Goal: Task Accomplishment & Management: Use online tool/utility

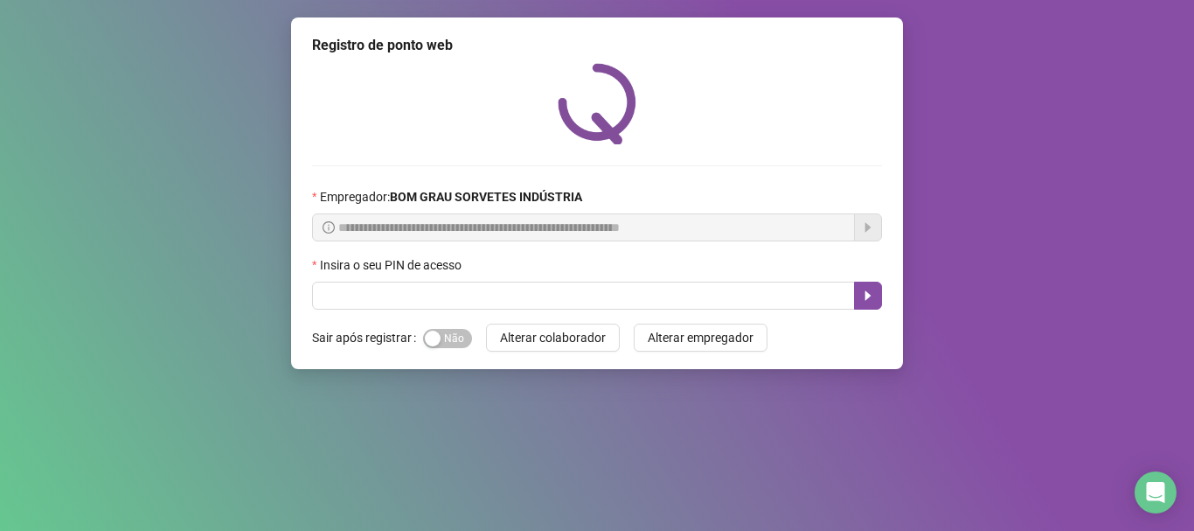
click at [539, 301] on input "text" at bounding box center [583, 295] width 543 height 28
type input "*****"
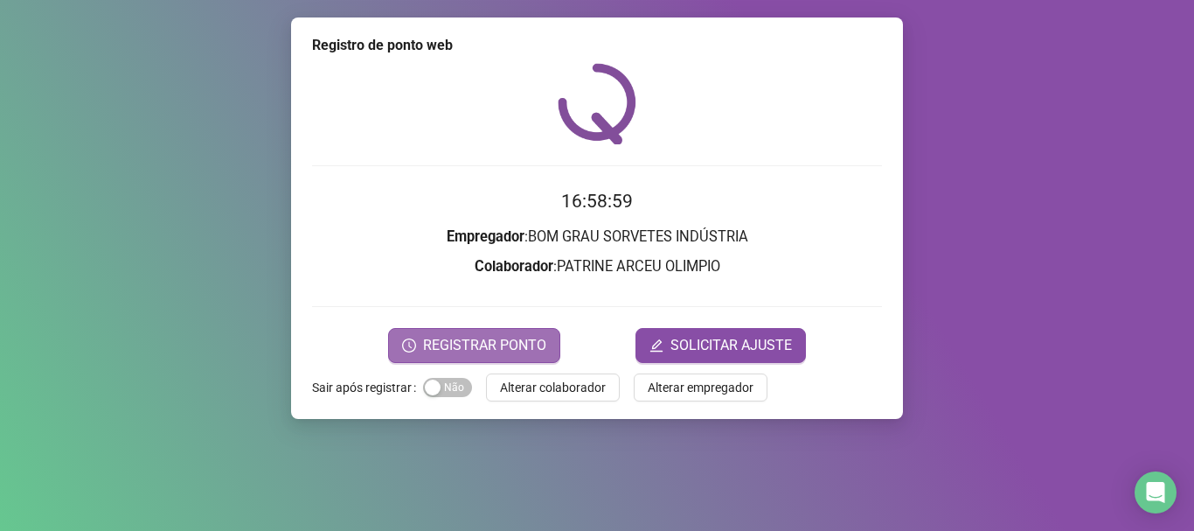
click at [532, 351] on span "REGISTRAR PONTO" at bounding box center [484, 345] width 123 height 21
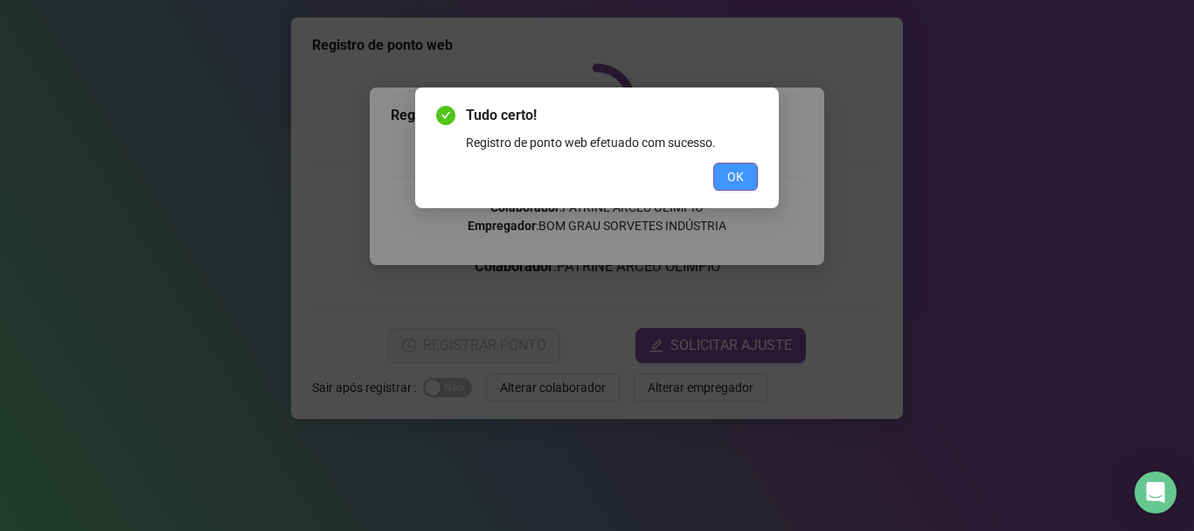
click at [734, 177] on span "OK" at bounding box center [735, 176] width 17 height 19
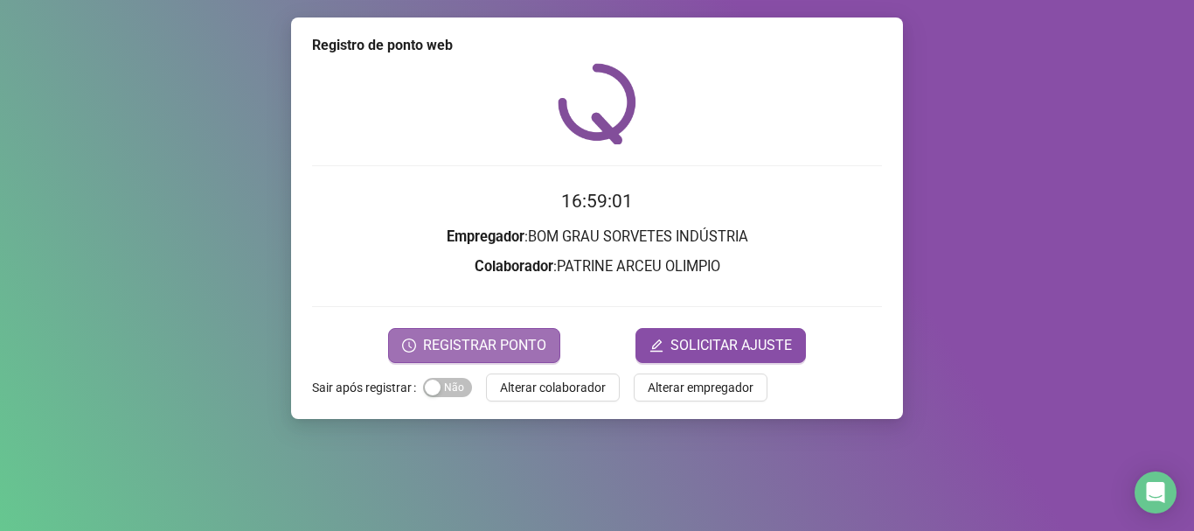
click at [422, 346] on button "REGISTRAR PONTO" at bounding box center [474, 345] width 172 height 35
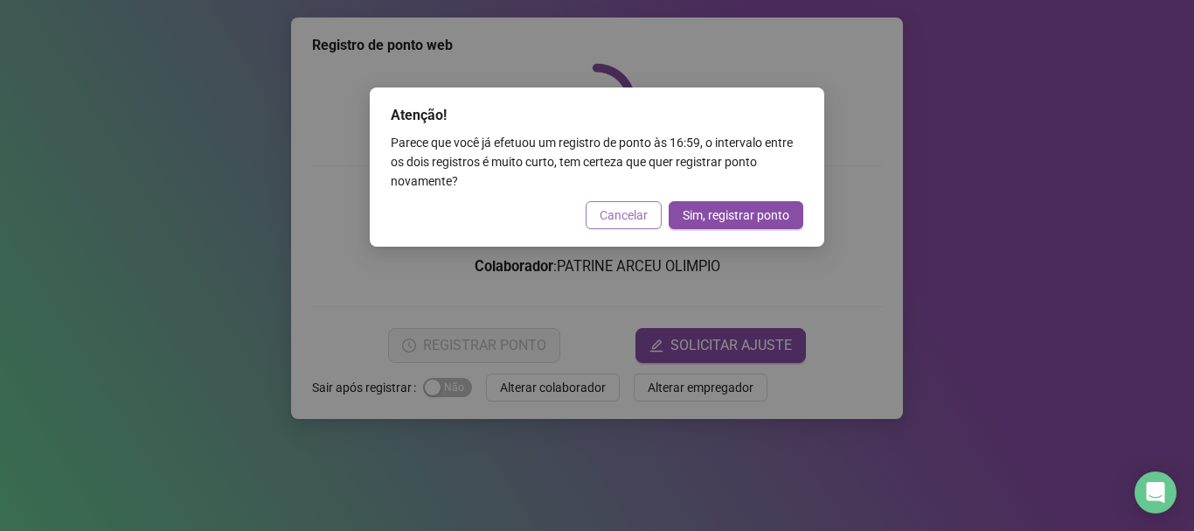
click at [622, 217] on span "Cancelar" at bounding box center [624, 214] width 48 height 19
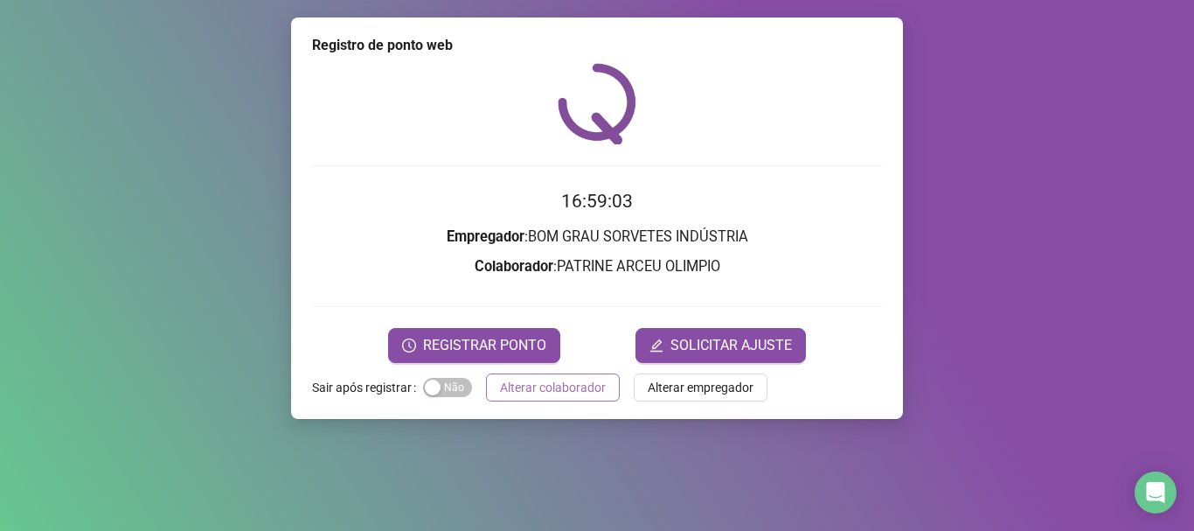
click at [546, 386] on span "Alterar colaborador" at bounding box center [553, 387] width 106 height 19
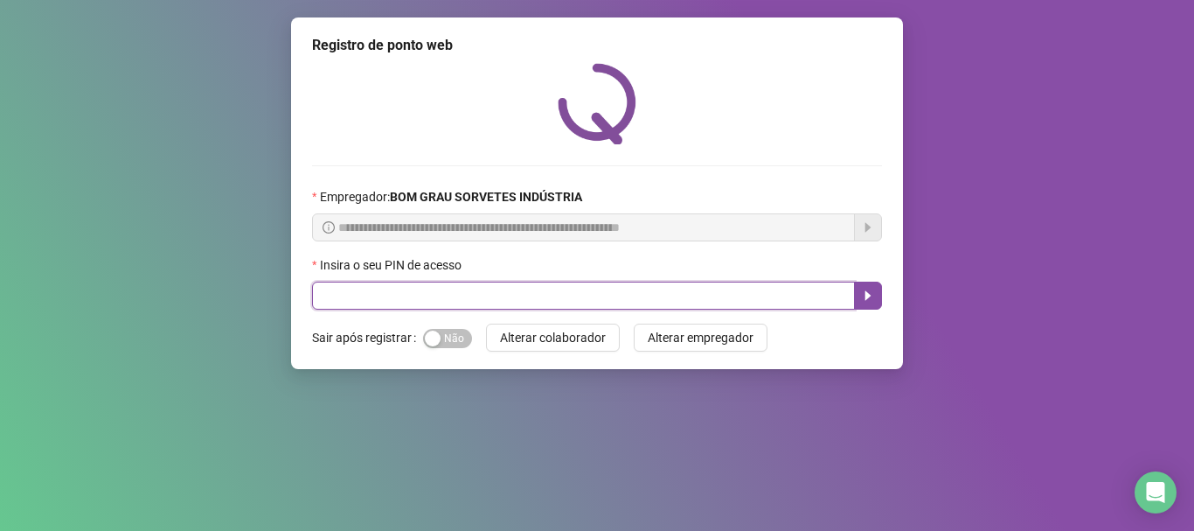
click at [418, 295] on input "text" at bounding box center [583, 295] width 543 height 28
type input "*****"
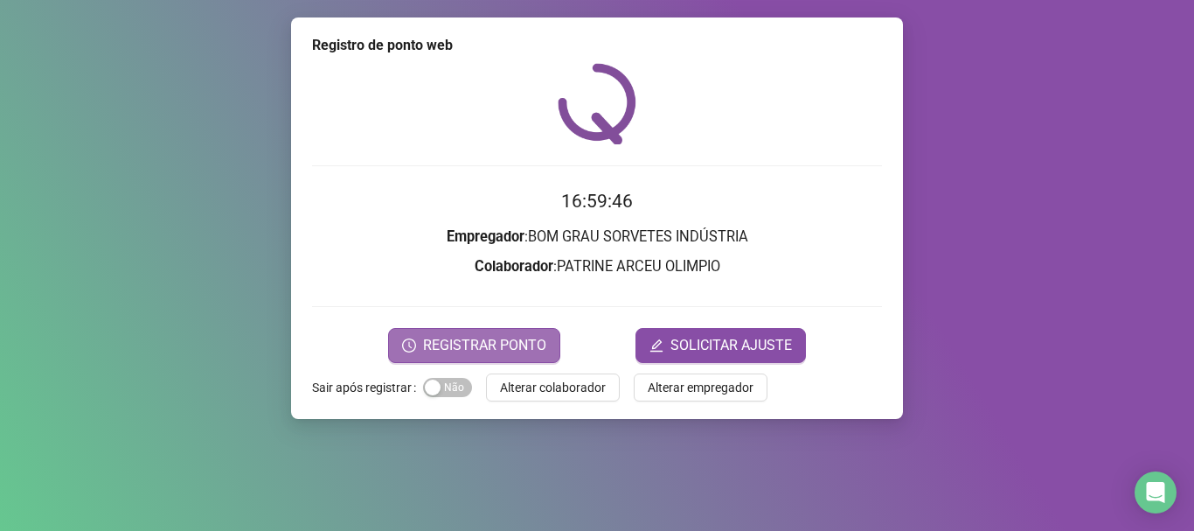
click at [449, 351] on span "REGISTRAR PONTO" at bounding box center [484, 345] width 123 height 21
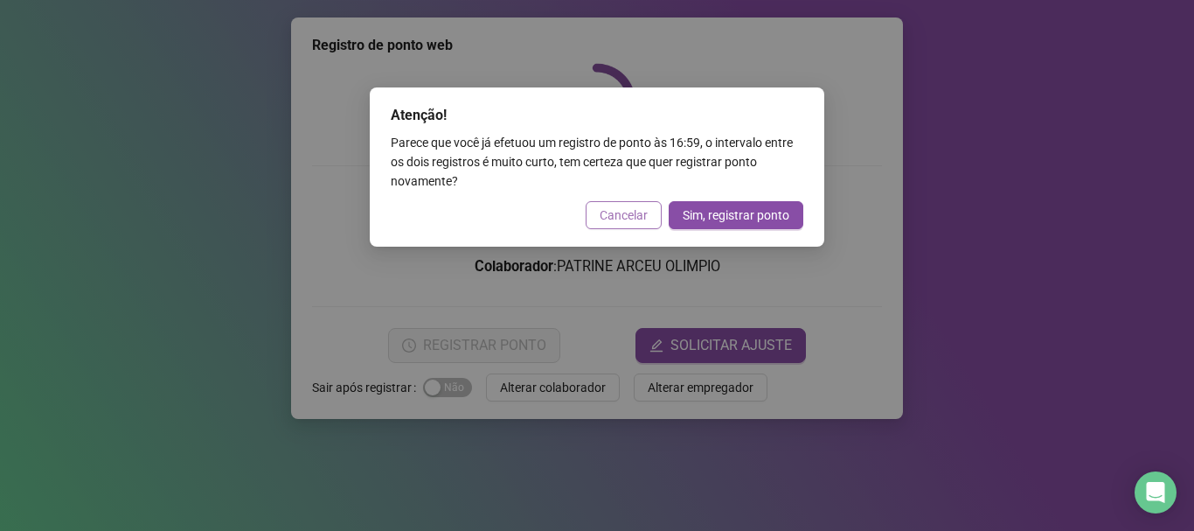
click at [613, 208] on span "Cancelar" at bounding box center [624, 214] width 48 height 19
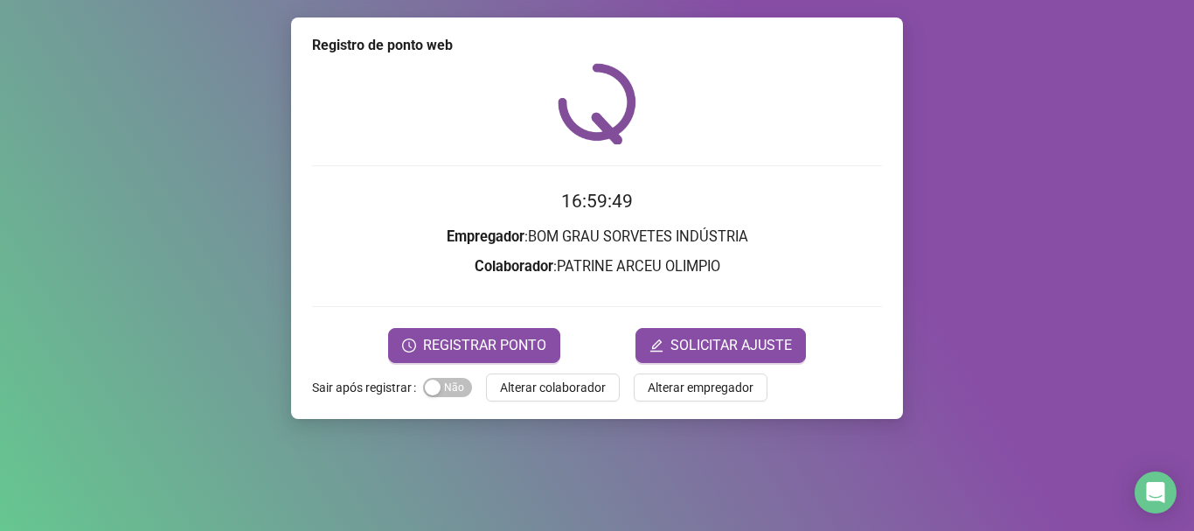
drag, startPoint x: 591, startPoint y: 384, endPoint x: 575, endPoint y: 384, distance: 15.7
click at [590, 384] on span "Alterar colaborador" at bounding box center [553, 387] width 106 height 19
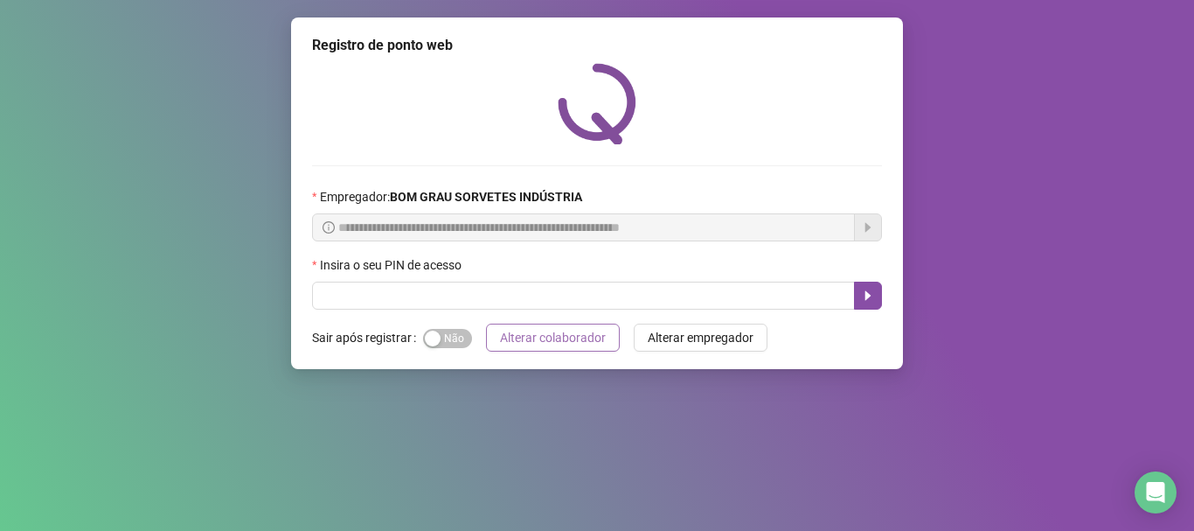
click at [554, 343] on span "Alterar colaborador" at bounding box center [553, 337] width 106 height 19
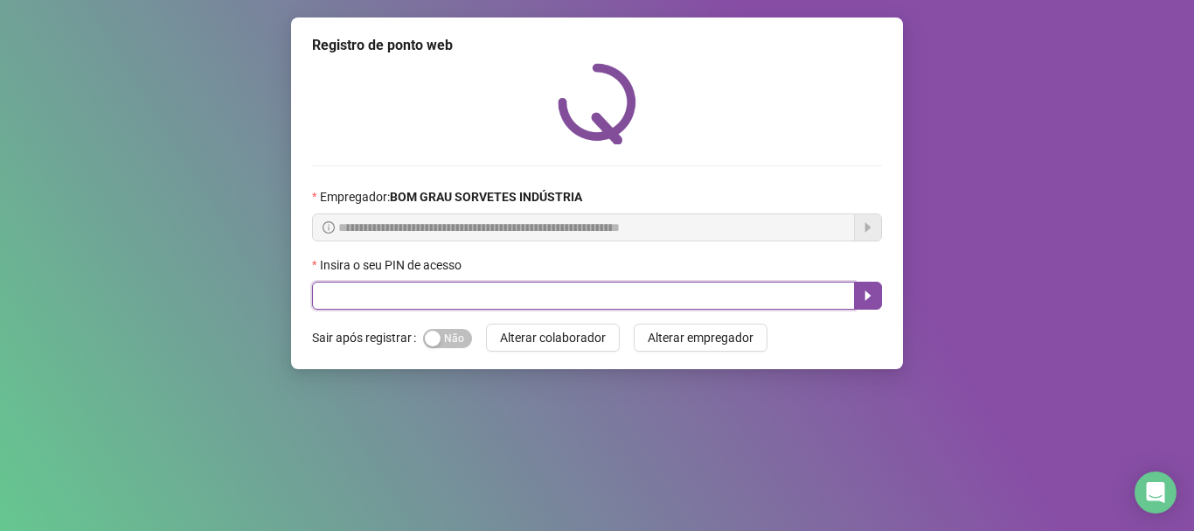
drag, startPoint x: 479, startPoint y: 309, endPoint x: 484, endPoint y: 299, distance: 11.0
click at [486, 304] on input "text" at bounding box center [583, 295] width 543 height 28
type input "*"
type input "*****"
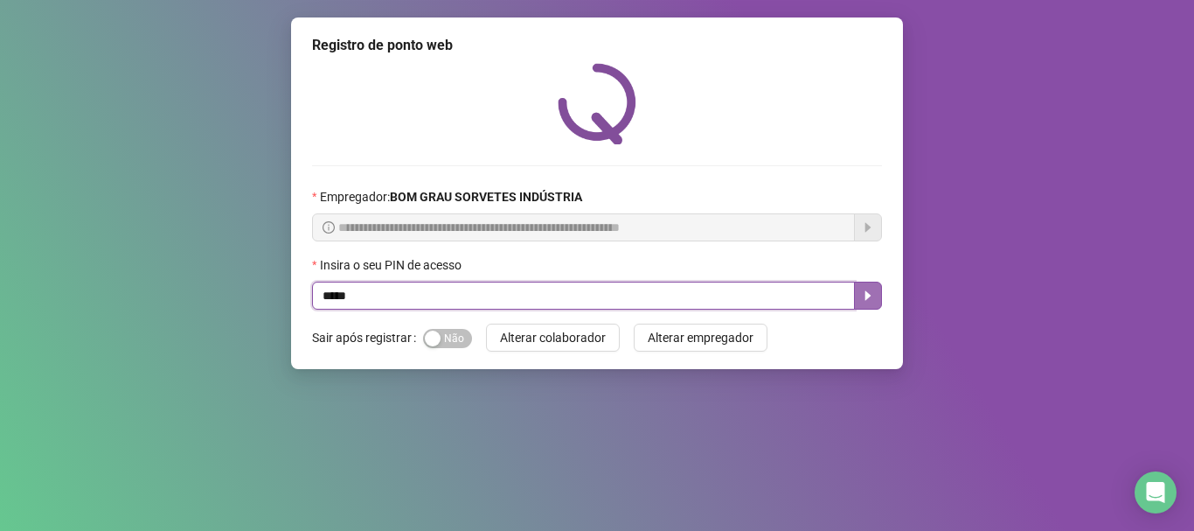
click at [877, 294] on button "button" at bounding box center [868, 295] width 28 height 28
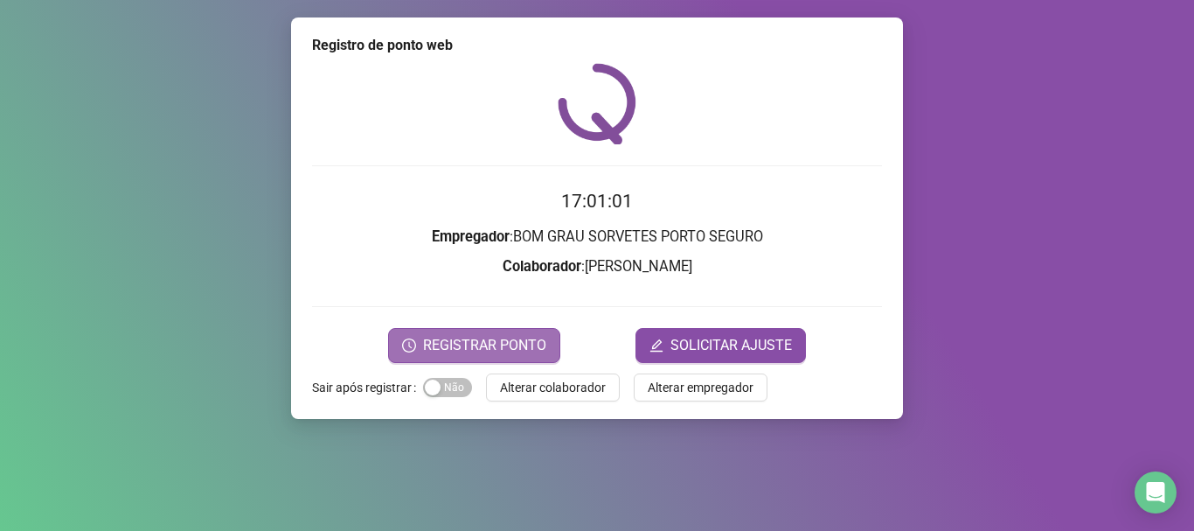
click at [504, 347] on span "REGISTRAR PONTO" at bounding box center [484, 345] width 123 height 21
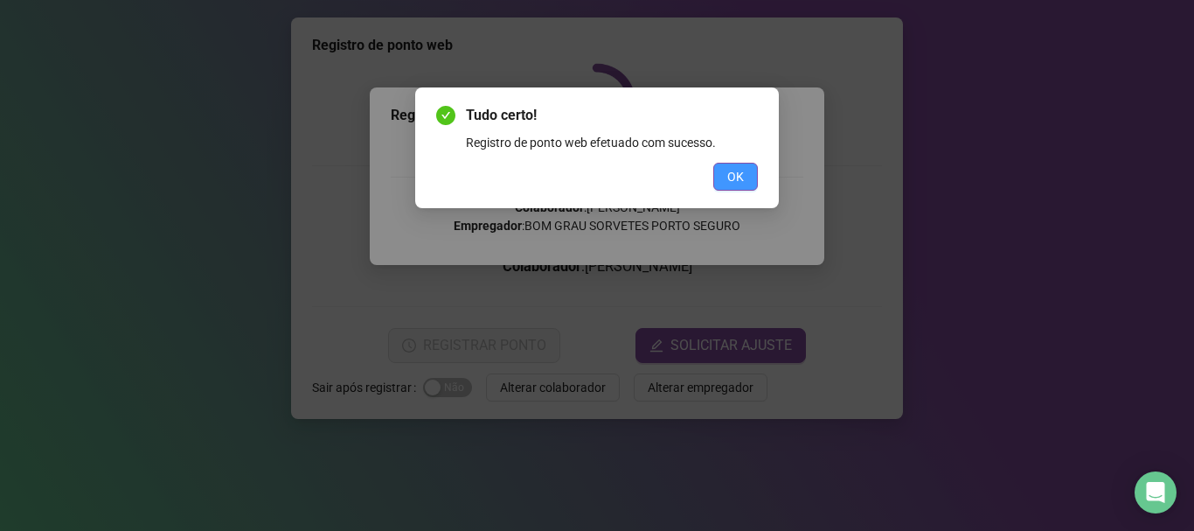
click at [735, 168] on span "OK" at bounding box center [735, 176] width 17 height 19
